Goal: Information Seeking & Learning: Find specific fact

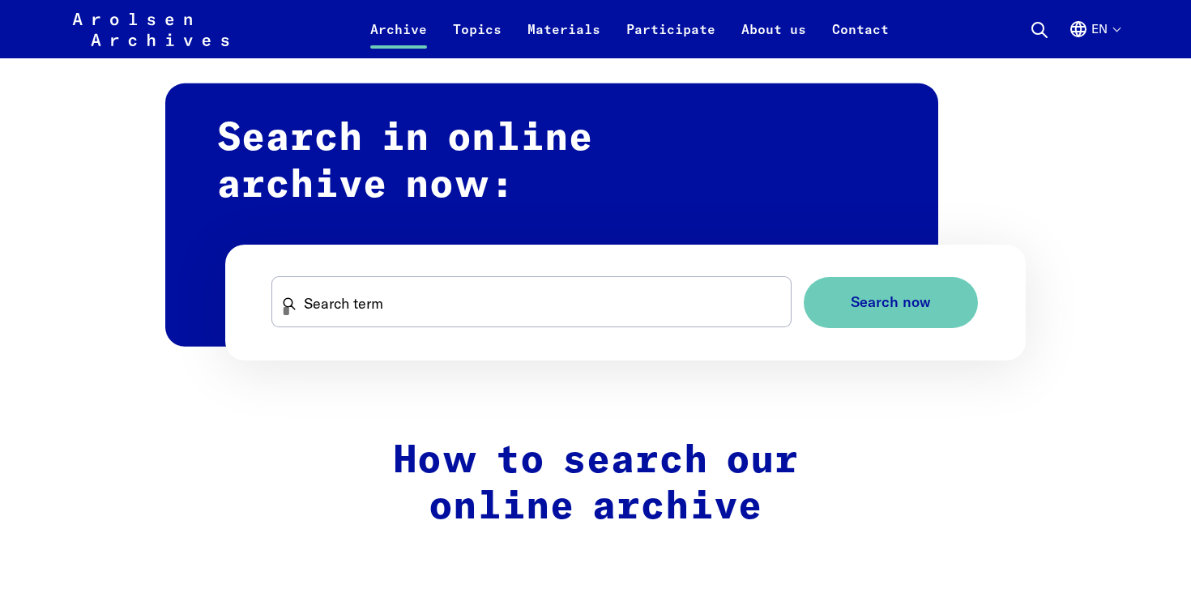
scroll to position [957, 0]
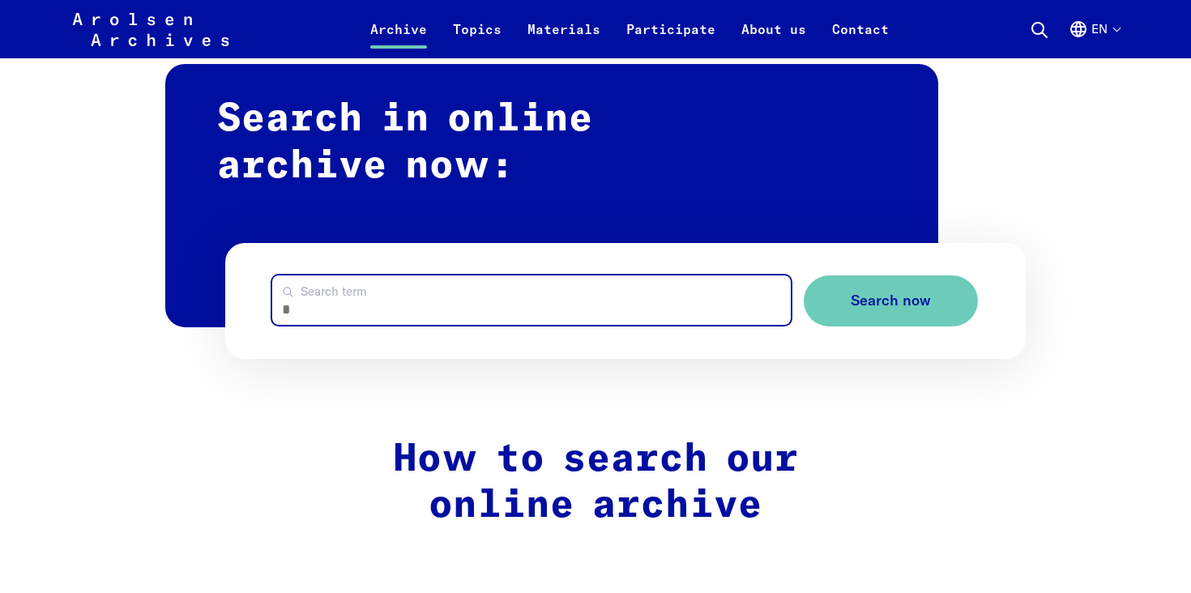
click at [385, 292] on input "Search term" at bounding box center [531, 299] width 519 height 49
paste input "******"
type input "******"
click at [804, 275] on button "Search now" at bounding box center [891, 300] width 174 height 51
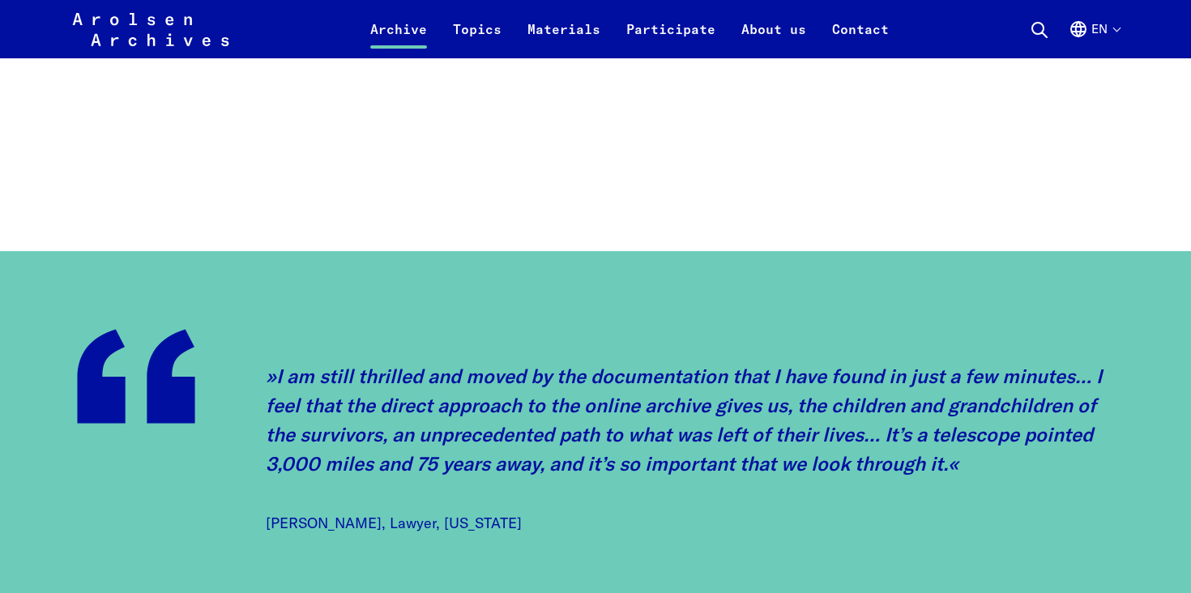
scroll to position [1835, 0]
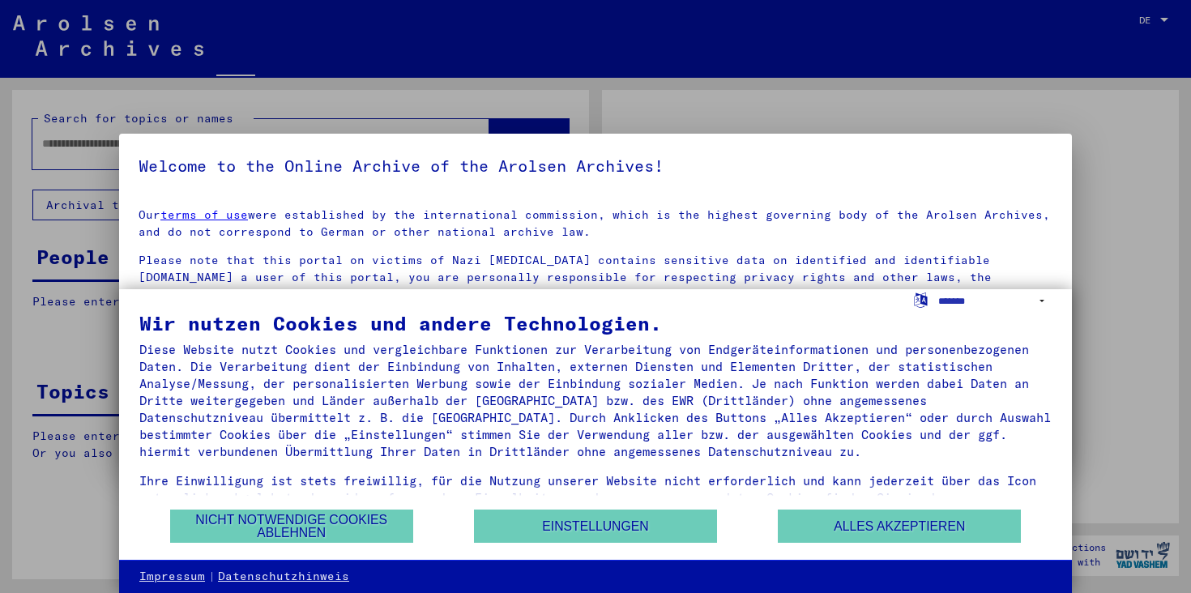
type input "******"
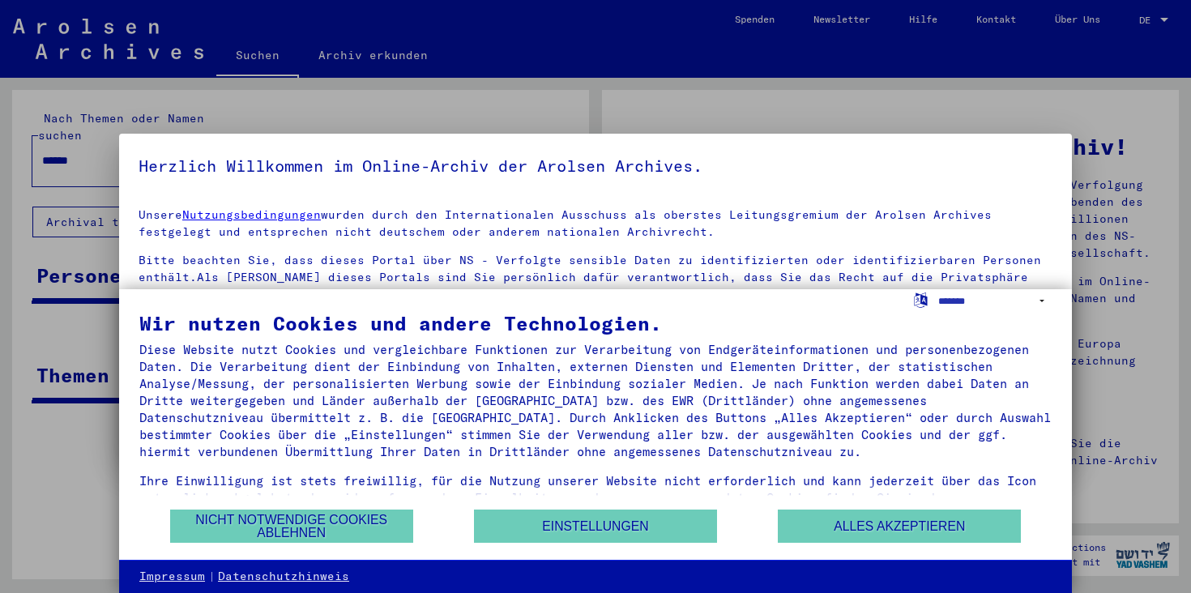
scroll to position [3, 0]
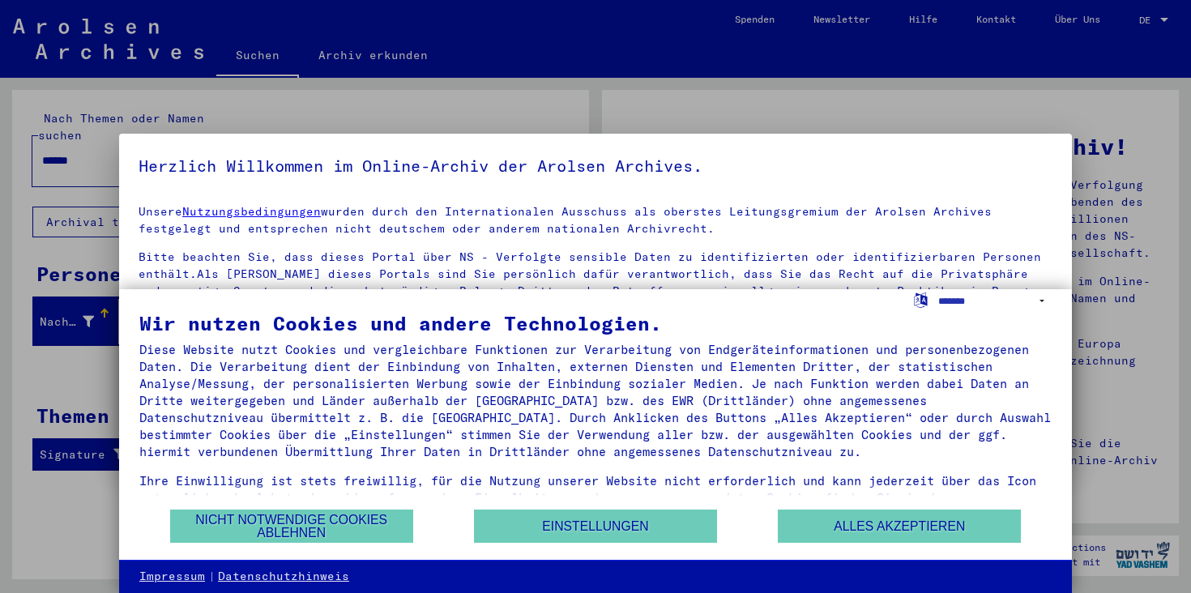
click at [907, 119] on div at bounding box center [595, 296] width 1191 height 593
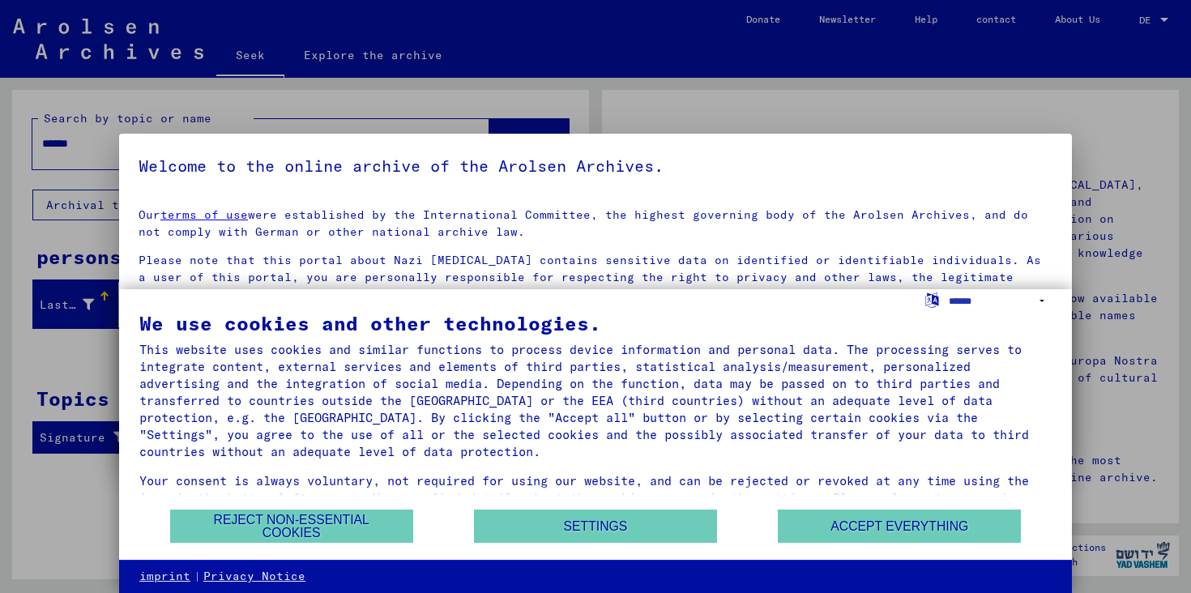
scroll to position [0, 0]
click at [335, 527] on font "Reject non-essential cookies" at bounding box center [292, 527] width 206 height 26
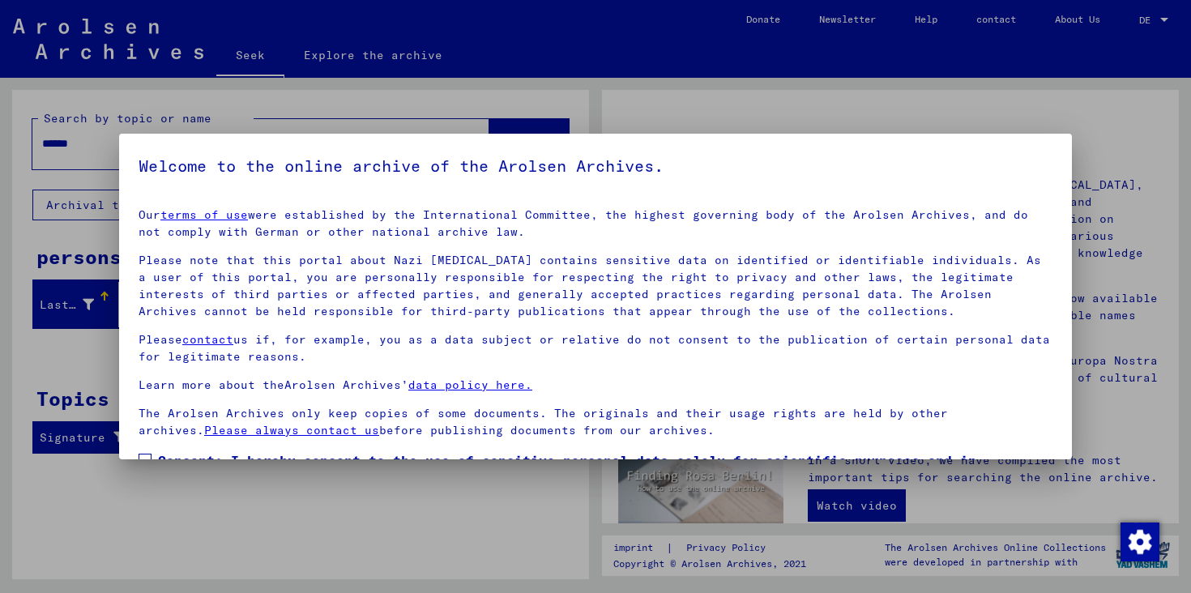
scroll to position [107, 0]
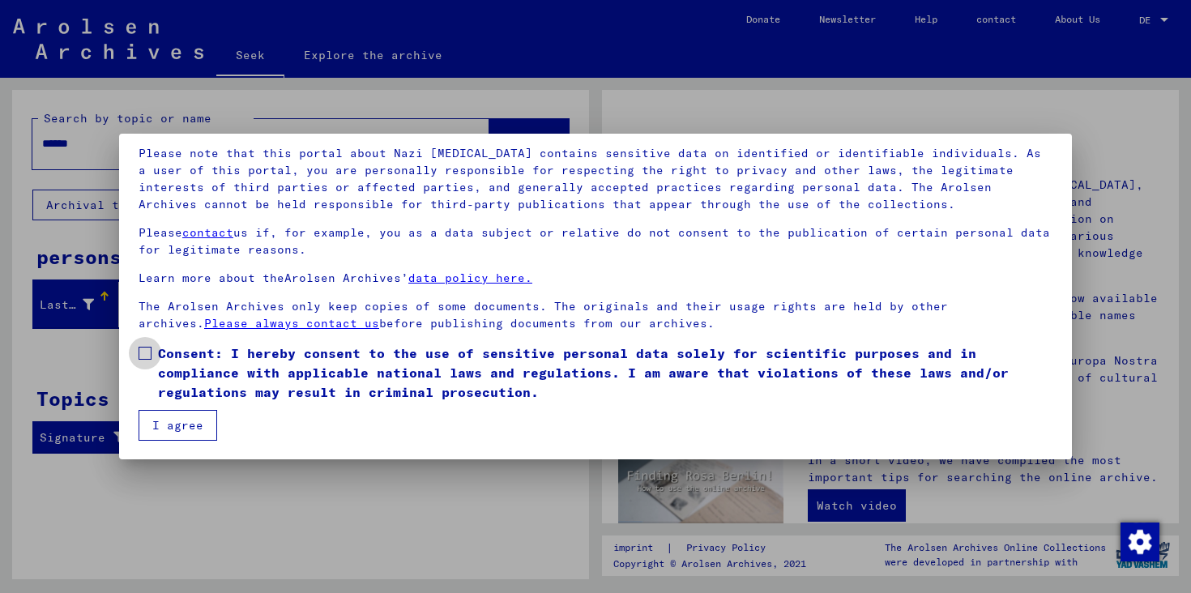
click at [148, 358] on span at bounding box center [145, 353] width 13 height 13
click at [169, 414] on button "I agree" at bounding box center [178, 425] width 79 height 31
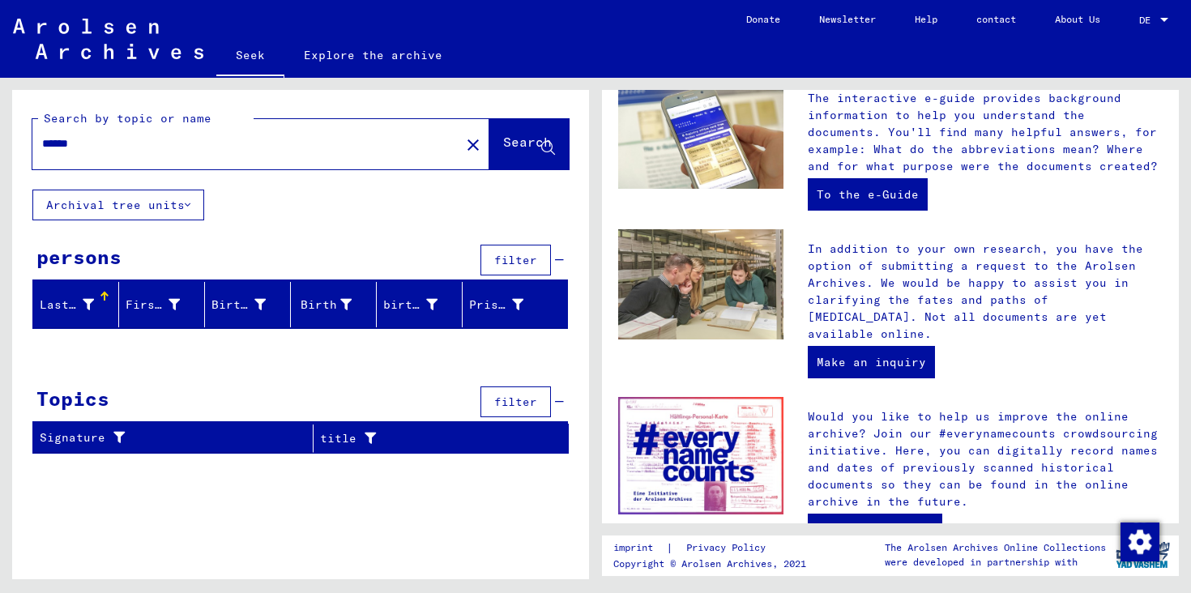
scroll to position [544, 0]
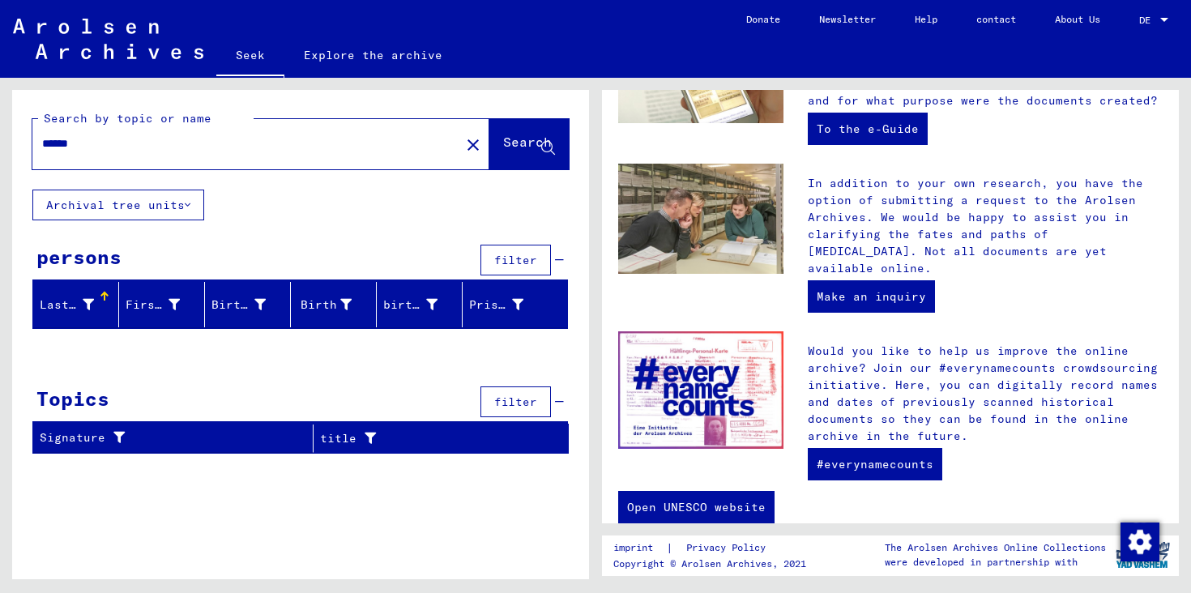
click at [107, 300] on div at bounding box center [105, 297] width 10 height 10
click at [107, 300] on div at bounding box center [105, 301] width 10 height 2
click at [186, 294] on div at bounding box center [188, 294] width 5 height 5
click at [191, 299] on div at bounding box center [191, 297] width 10 height 10
click at [272, 295] on div at bounding box center [274, 294] width 5 height 5
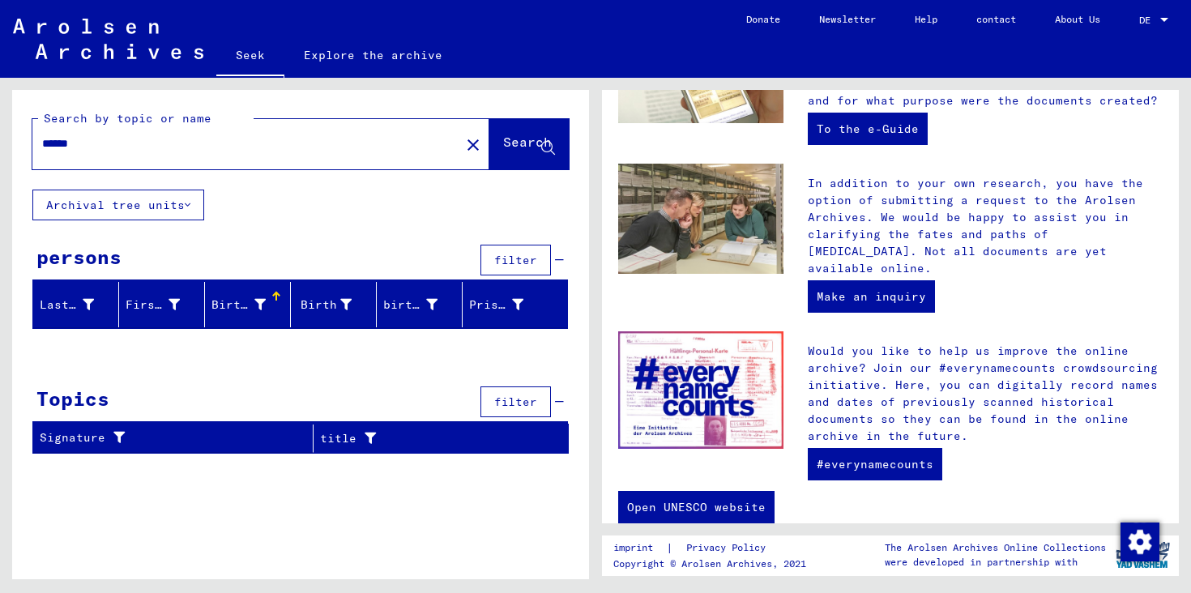
click at [272, 295] on div at bounding box center [274, 294] width 5 height 5
